Goal: Transaction & Acquisition: Download file/media

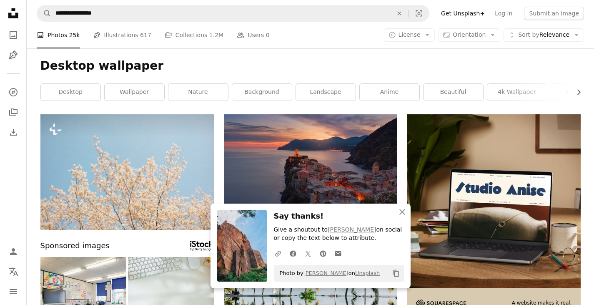
scroll to position [1145, 0]
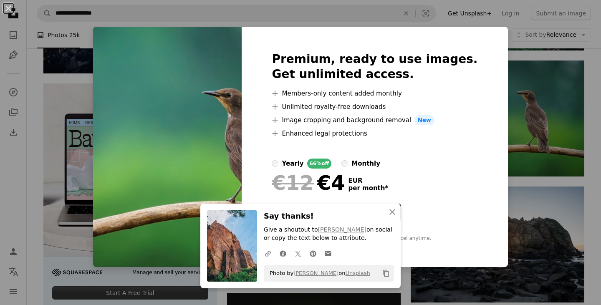
click at [264, 16] on div "An X shape Premium, ready to use images. Get unlimited access. A plus sign Memb…" at bounding box center [300, 152] width 601 height 305
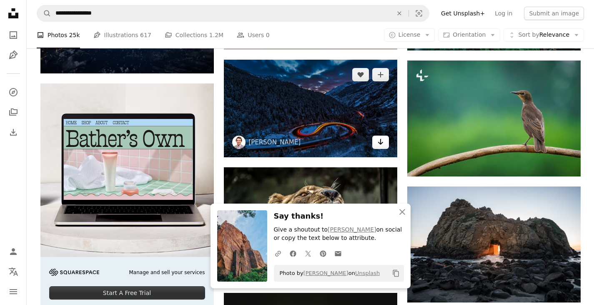
click at [383, 141] on icon "Arrow pointing down" at bounding box center [381, 142] width 7 height 10
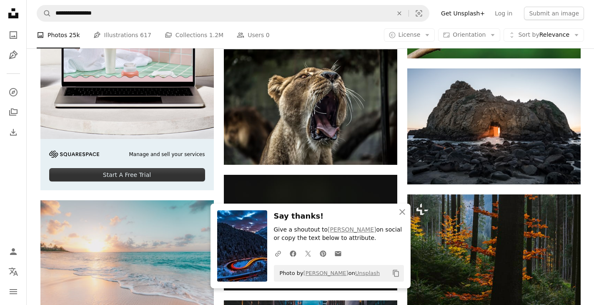
scroll to position [1269, 0]
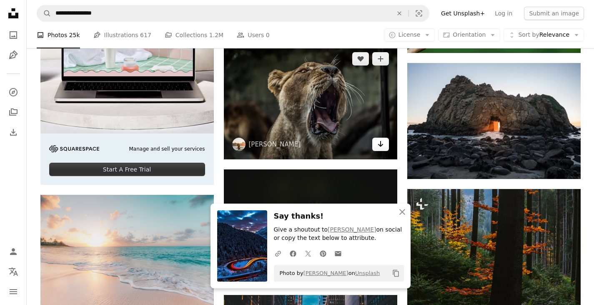
click at [381, 144] on icon "Arrow pointing down" at bounding box center [381, 144] width 7 height 10
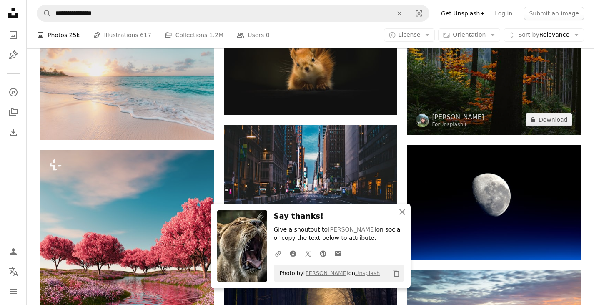
scroll to position [1439, 0]
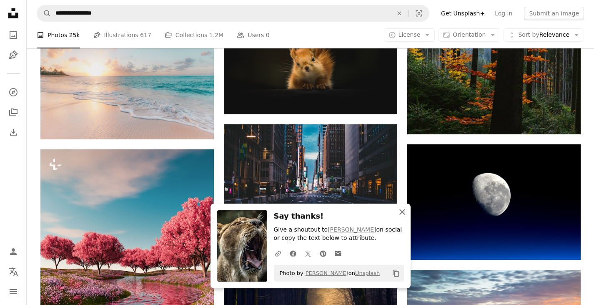
click at [405, 208] on icon "An X shape" at bounding box center [403, 212] width 10 height 10
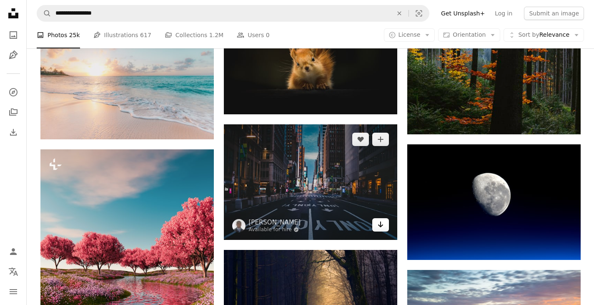
click at [385, 227] on link "Arrow pointing down" at bounding box center [381, 224] width 17 height 13
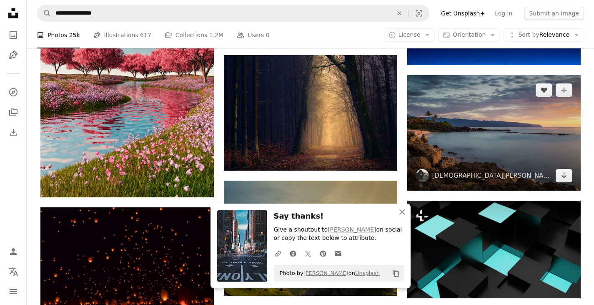
scroll to position [1636, 0]
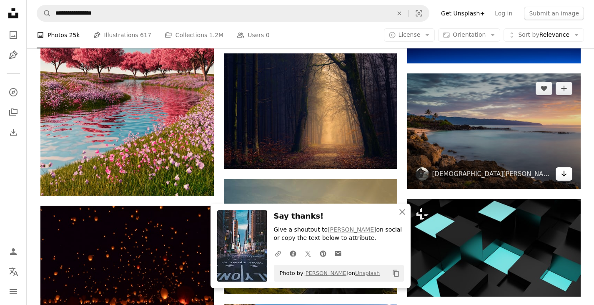
click at [563, 173] on icon "Arrow pointing down" at bounding box center [564, 174] width 7 height 10
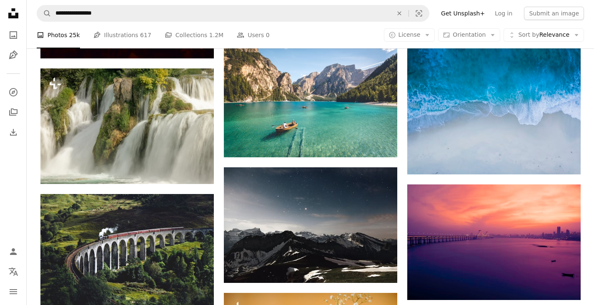
scroll to position [1898, 0]
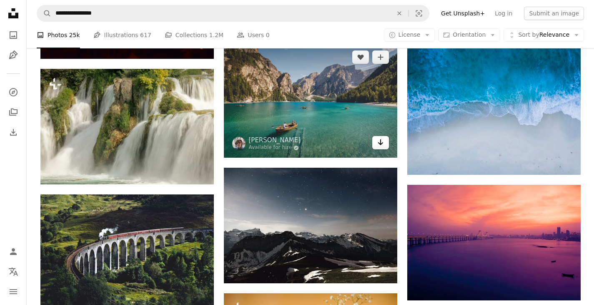
click at [383, 145] on icon "Arrow pointing down" at bounding box center [381, 142] width 7 height 10
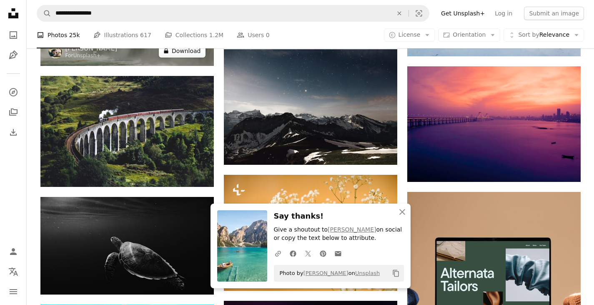
scroll to position [2017, 0]
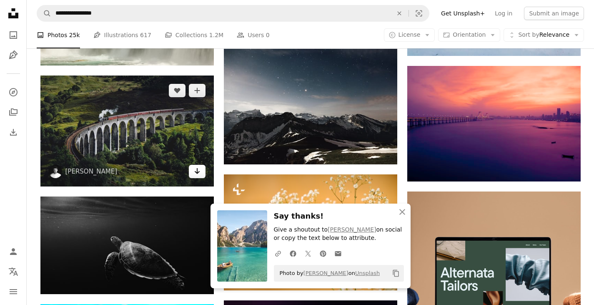
click at [201, 176] on link "Arrow pointing down" at bounding box center [197, 171] width 17 height 13
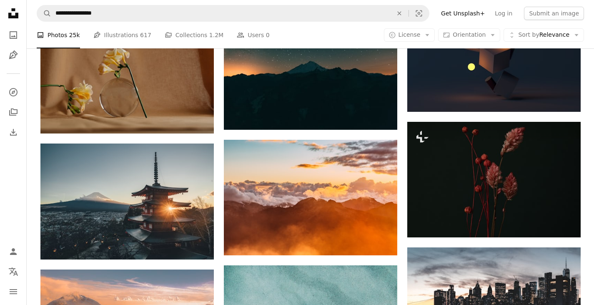
scroll to position [2618, 0]
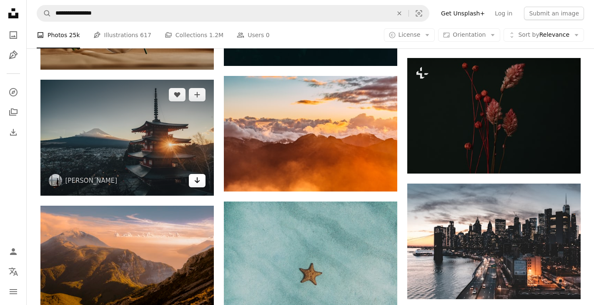
click at [197, 180] on icon "Download" at bounding box center [196, 180] width 5 height 6
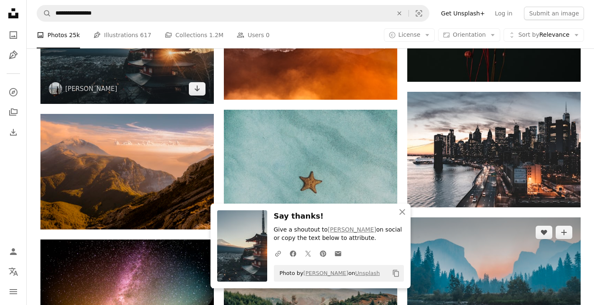
scroll to position [2785, 0]
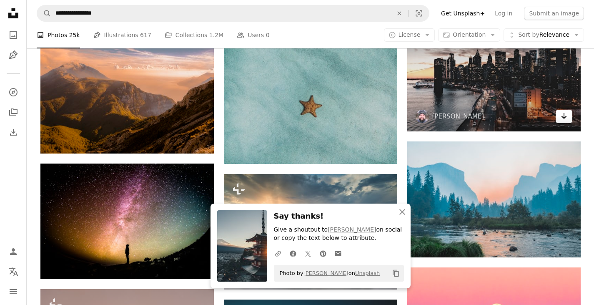
click at [567, 118] on icon "Arrow pointing down" at bounding box center [564, 116] width 7 height 10
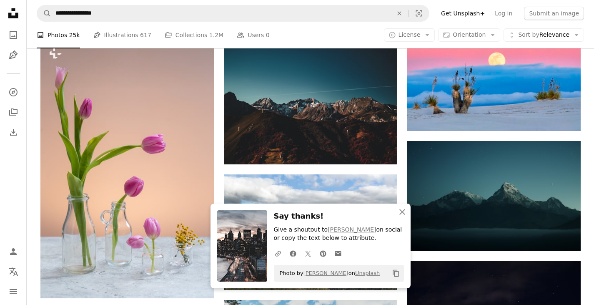
scroll to position [3037, 0]
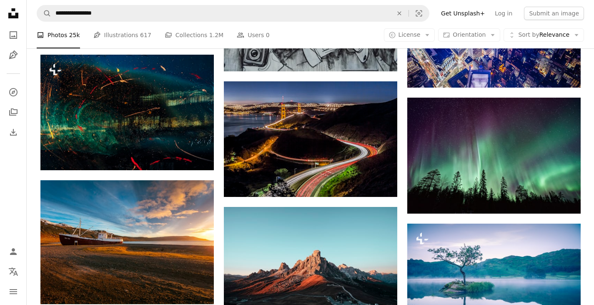
scroll to position [4043, 0]
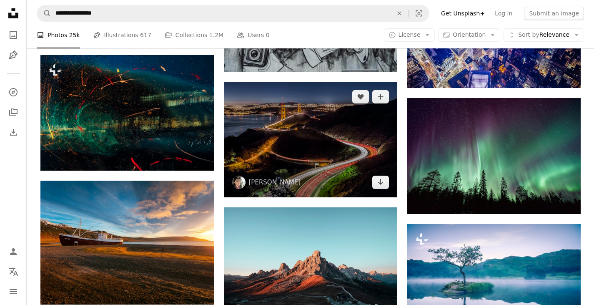
drag, startPoint x: 534, startPoint y: 252, endPoint x: 392, endPoint y: 197, distance: 152.5
click at [392, 197] on img at bounding box center [311, 140] width 174 height 116
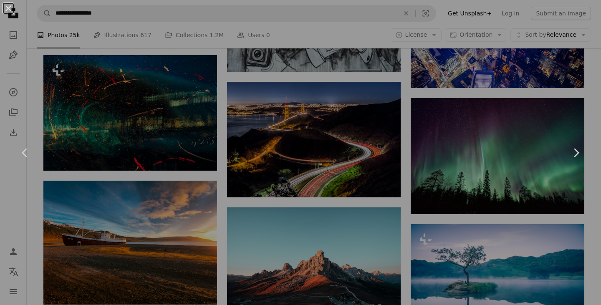
click at [383, 185] on div "An X shape Chevron left Chevron right" at bounding box center [300, 152] width 601 height 305
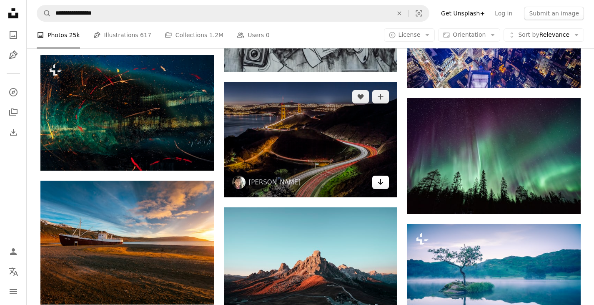
click at [380, 186] on icon "Arrow pointing down" at bounding box center [381, 182] width 7 height 10
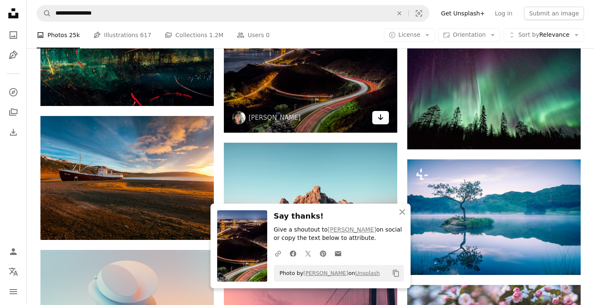
scroll to position [4120, 0]
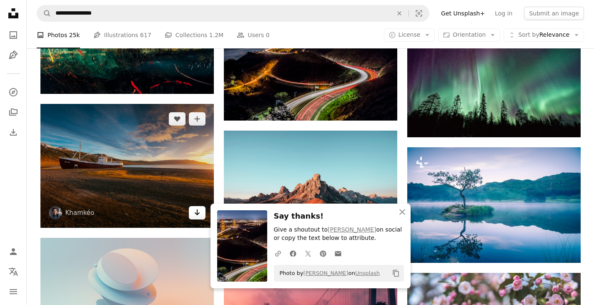
click at [201, 214] on link "Arrow pointing down" at bounding box center [197, 212] width 17 height 13
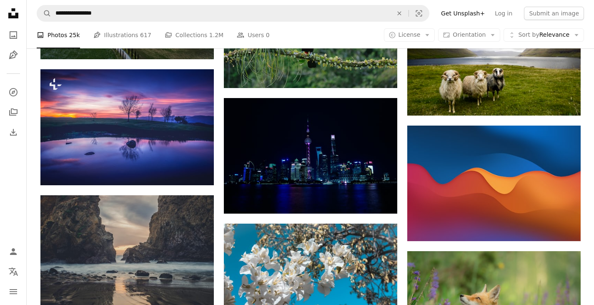
scroll to position [5523, 0]
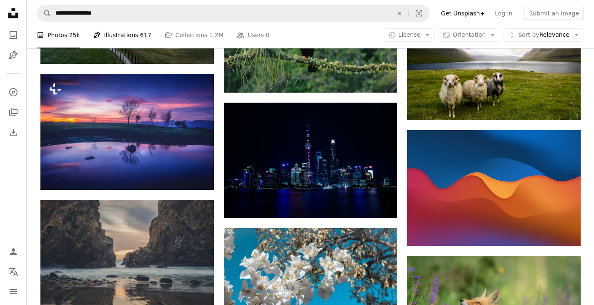
click at [113, 34] on link "Pen Tool Illustrations 617" at bounding box center [122, 35] width 58 height 27
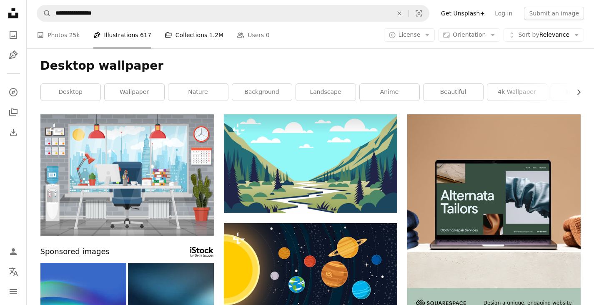
click at [189, 29] on link "A stack of folders Collections 1.2M" at bounding box center [194, 35] width 59 height 27
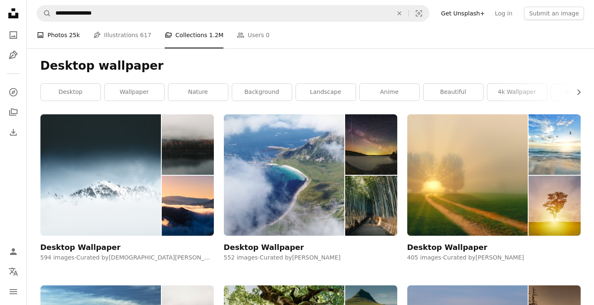
click at [60, 35] on link "A photo Photos 25k" at bounding box center [58, 35] width 43 height 27
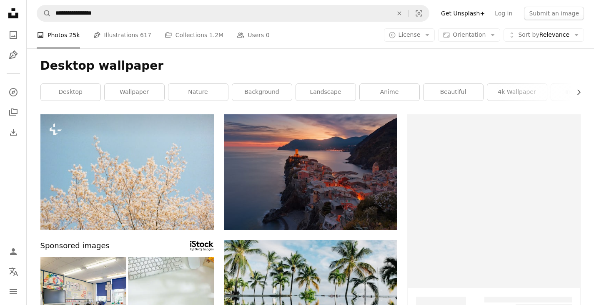
drag, startPoint x: 61, startPoint y: 34, endPoint x: 155, endPoint y: 74, distance: 102.1
click at [61, 34] on li "A photo Photos 25k" at bounding box center [58, 35] width 43 height 27
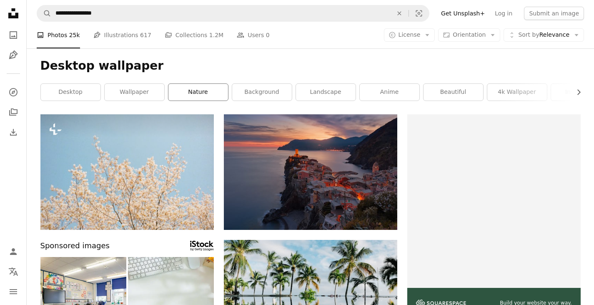
click at [202, 91] on link "nature" at bounding box center [199, 92] width 60 height 17
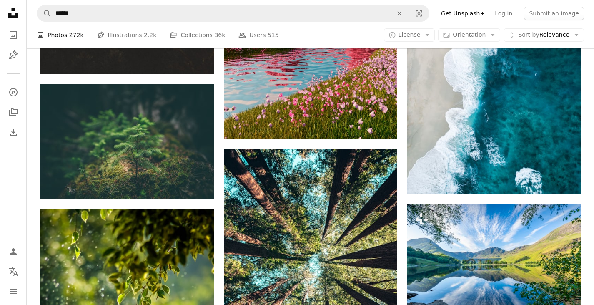
scroll to position [1181, 0]
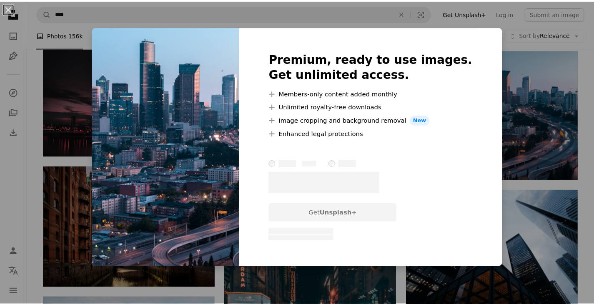
scroll to position [3403, 0]
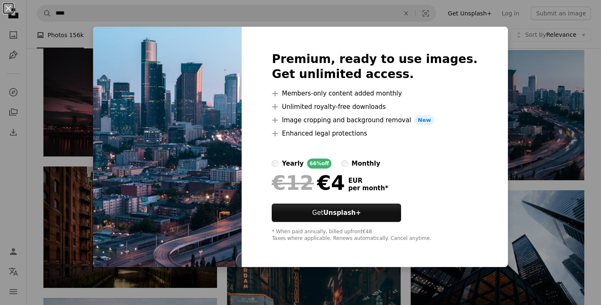
click at [529, 118] on div "An X shape Premium, ready to use images. Get unlimited access. A plus sign Memb…" at bounding box center [300, 152] width 601 height 305
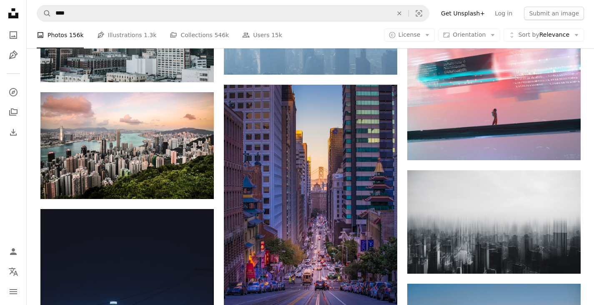
scroll to position [7704, 0]
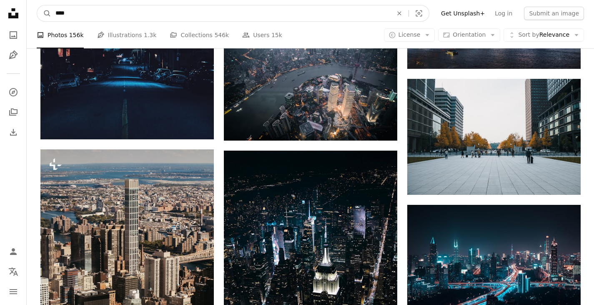
click at [103, 14] on input "****" at bounding box center [220, 13] width 339 height 16
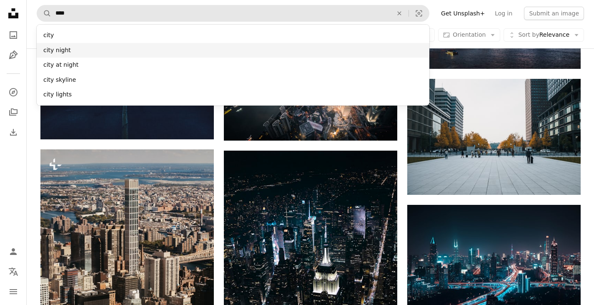
click at [59, 55] on div "city night" at bounding box center [233, 50] width 393 height 15
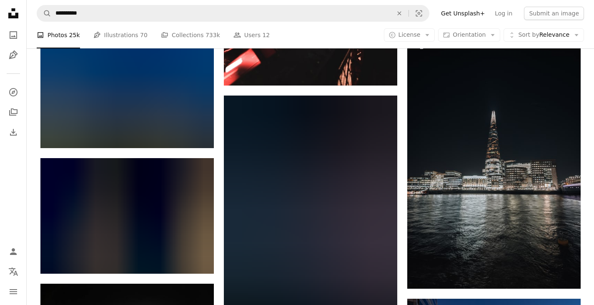
scroll to position [10351, 0]
